Goal: Transaction & Acquisition: Purchase product/service

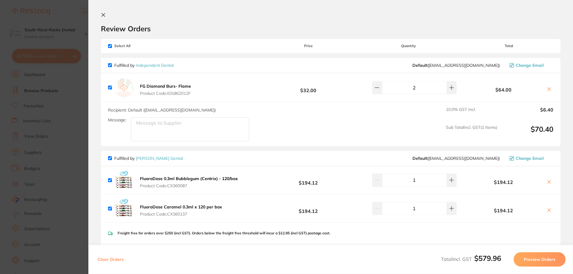
click at [110, 45] on input "checkbox" at bounding box center [110, 46] width 4 height 4
checkbox input "false"
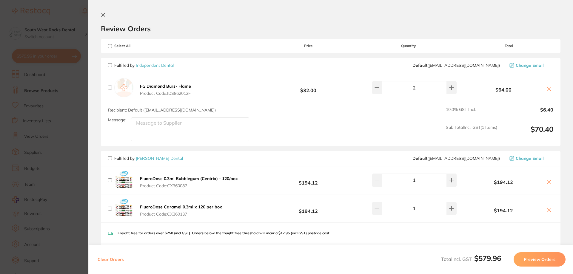
checkbox input "false"
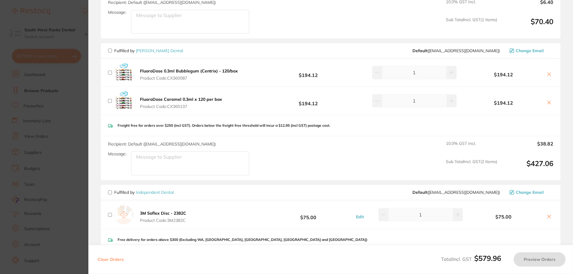
scroll to position [119, 0]
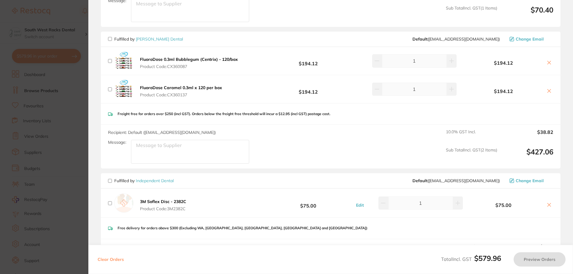
click at [111, 39] on input "checkbox" at bounding box center [110, 39] width 4 height 4
checkbox input "true"
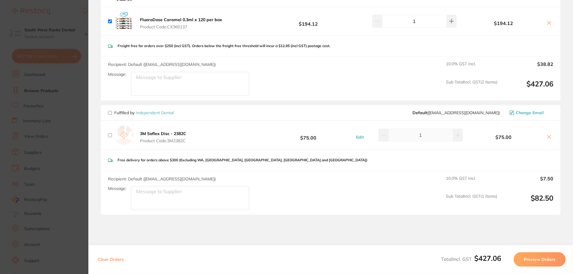
scroll to position [209, 0]
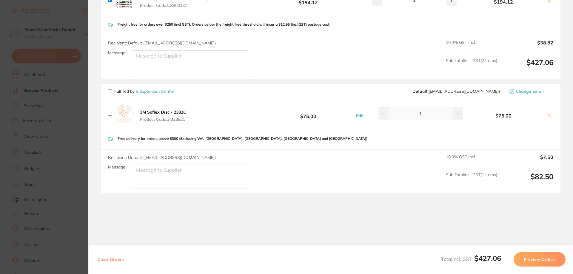
click at [538, 260] on button "Preview Orders" at bounding box center [540, 260] width 52 height 14
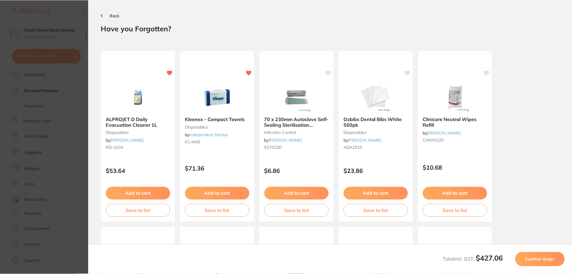
scroll to position [0, 0]
click at [538, 260] on span "Confirm Order" at bounding box center [541, 259] width 29 height 5
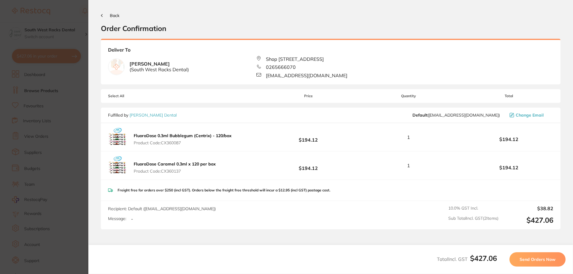
click at [538, 260] on span "Send Orders Now" at bounding box center [538, 259] width 36 height 5
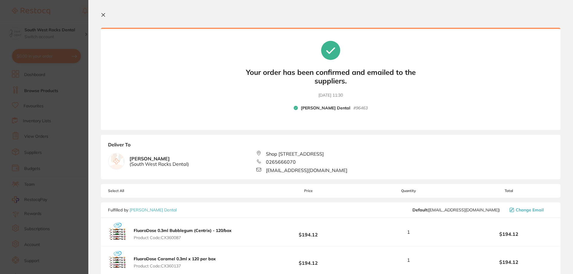
click at [102, 15] on icon at bounding box center [103, 15] width 5 height 5
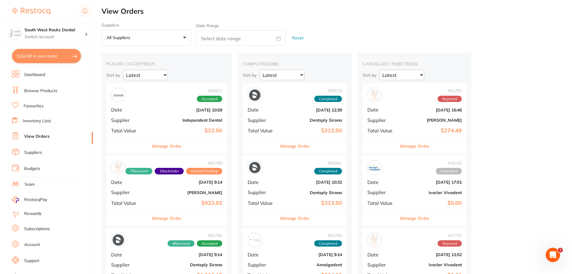
checkbox input "false"
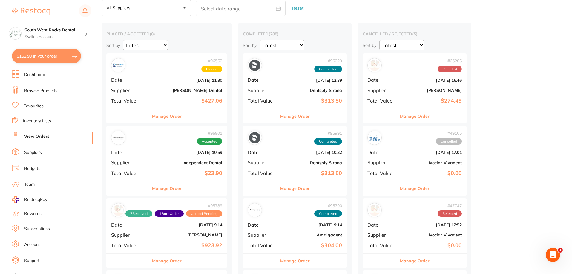
scroll to position [60, 0]
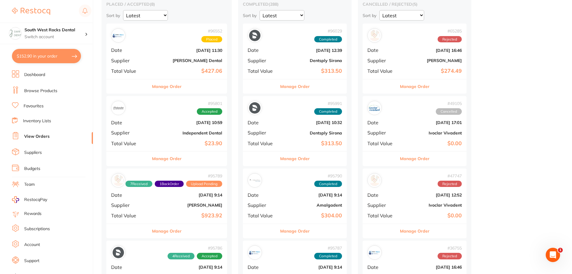
click at [171, 132] on b "Independent Dental" at bounding box center [186, 133] width 71 height 5
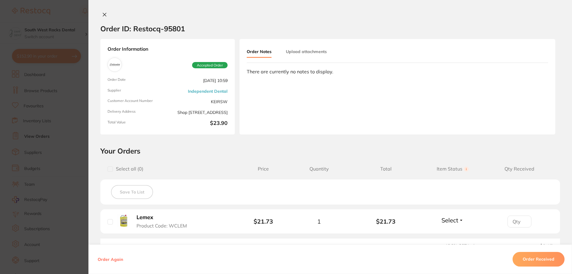
click at [104, 12] on button at bounding box center [104, 15] width 8 height 6
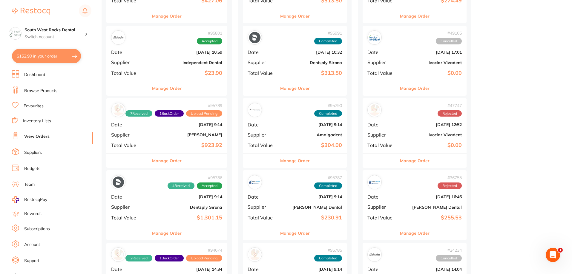
scroll to position [149, 0]
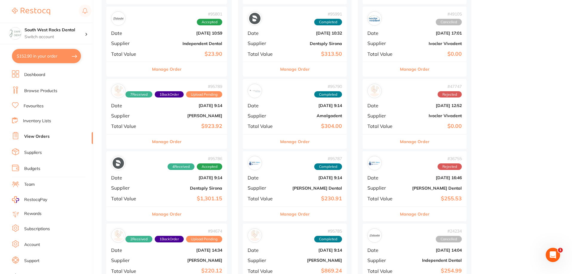
click at [181, 181] on div "# 95786 4 Received Accepted Date [DATE] 9:14 Supplier Dentsply Sirona Total Val…" at bounding box center [166, 178] width 121 height 55
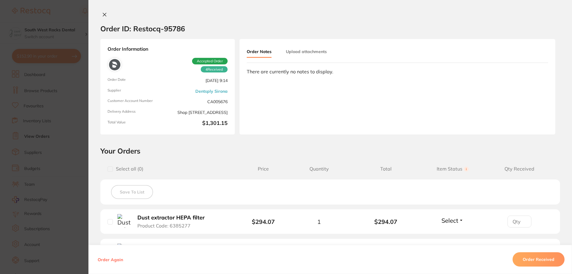
click at [102, 14] on icon at bounding box center [104, 14] width 5 height 5
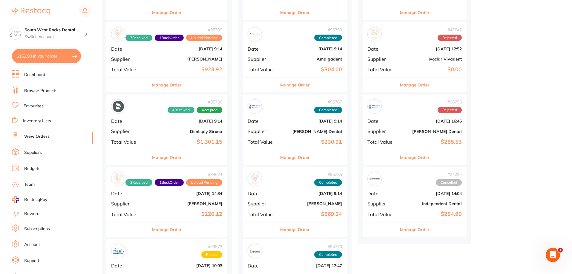
scroll to position [209, 0]
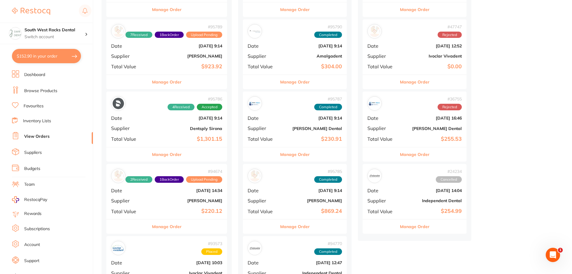
click at [212, 202] on b "[PERSON_NAME]" at bounding box center [186, 201] width 71 height 5
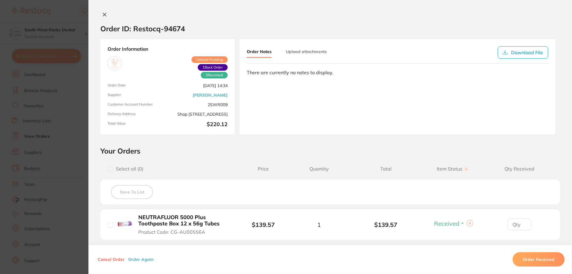
scroll to position [30, 0]
click at [102, 15] on icon at bounding box center [104, 14] width 5 height 5
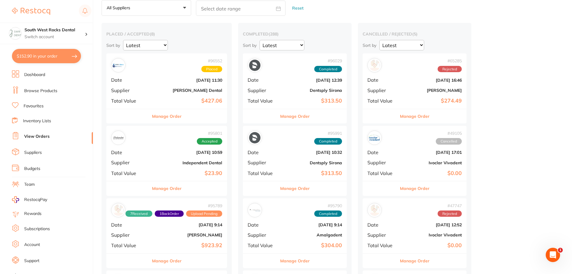
click at [50, 92] on link "Browse Products" at bounding box center [40, 91] width 33 height 6
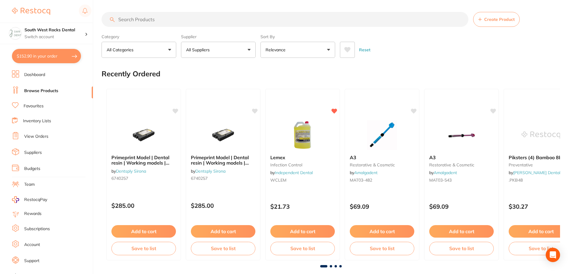
click at [159, 19] on input "search" at bounding box center [285, 19] width 367 height 15
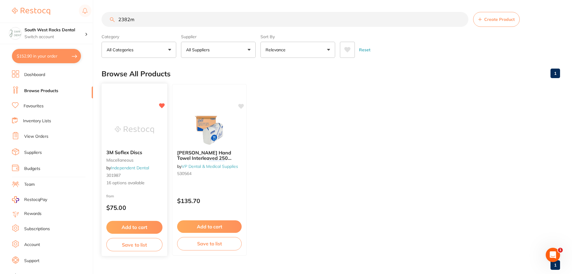
type input "2382m"
click at [130, 149] on div "3M Soflex Discs miscellaneous by Independent Dental 301987 16 options available" at bounding box center [135, 168] width 66 height 46
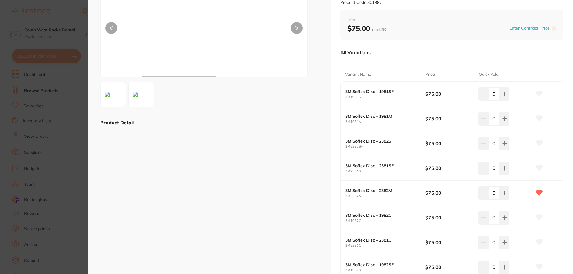
scroll to position [60, 0]
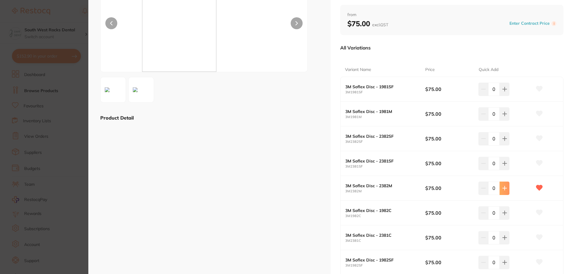
click at [504, 190] on icon at bounding box center [505, 188] width 5 height 5
type input "1"
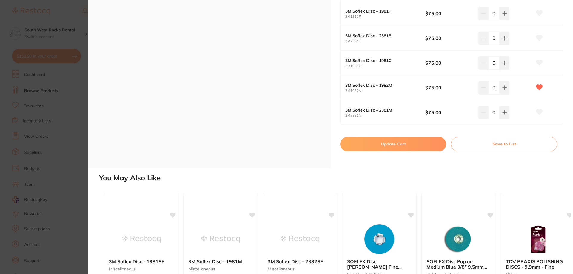
scroll to position [418, 0]
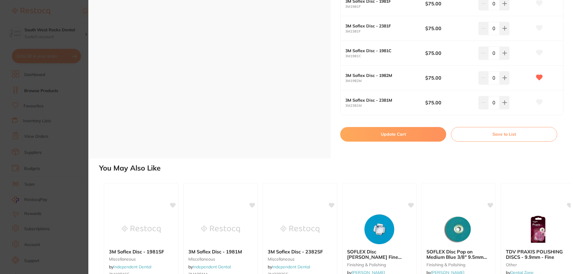
click at [392, 132] on button "Update Cart" at bounding box center [393, 134] width 106 height 14
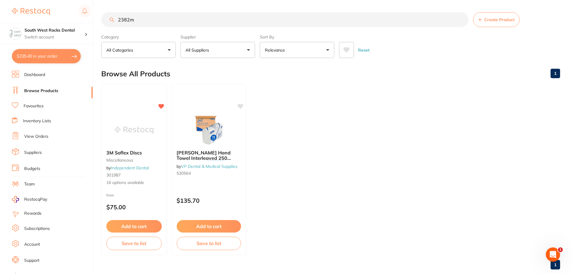
scroll to position [13, 0]
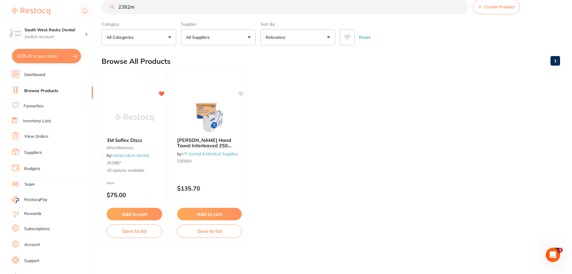
click at [27, 55] on button "$235.40 in your order" at bounding box center [46, 56] width 69 height 14
checkbox input "true"
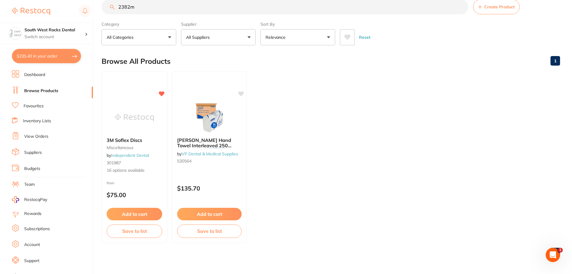
checkbox input "true"
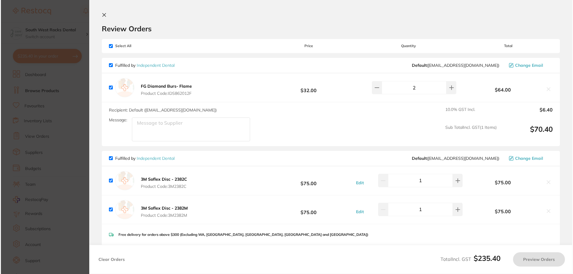
scroll to position [0, 0]
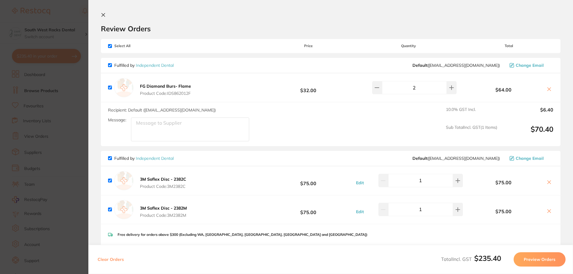
click at [102, 14] on icon at bounding box center [103, 15] width 5 height 5
